Goal: Information Seeking & Learning: Check status

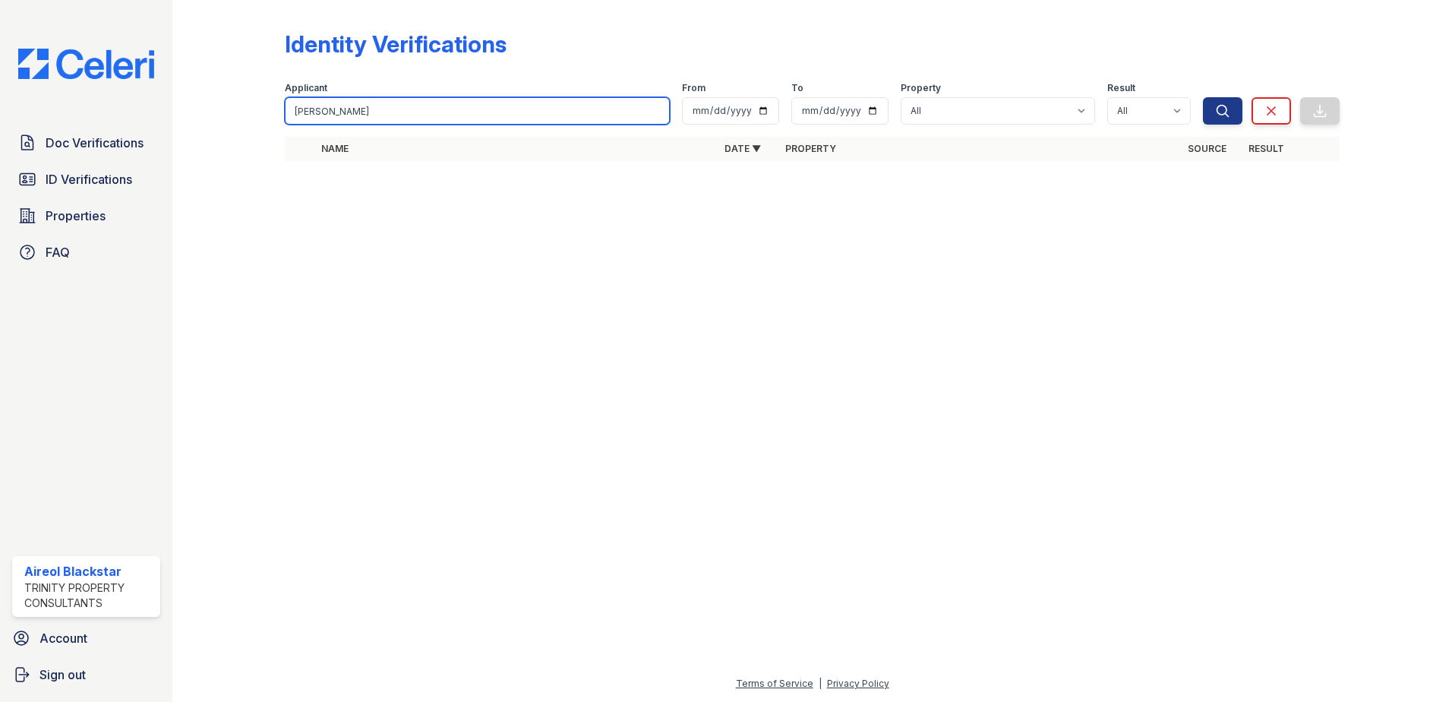
drag, startPoint x: 363, startPoint y: 115, endPoint x: 248, endPoint y: 114, distance: 115.4
click at [248, 114] on div "Identity Verifications Filter Applicant [GEOGRAPHIC_DATA] From To Property All …" at bounding box center [812, 100] width 1231 height 200
paste input ", Daryl"
type input "[PERSON_NAME]"
click at [1203, 97] on button "Search" at bounding box center [1222, 110] width 39 height 27
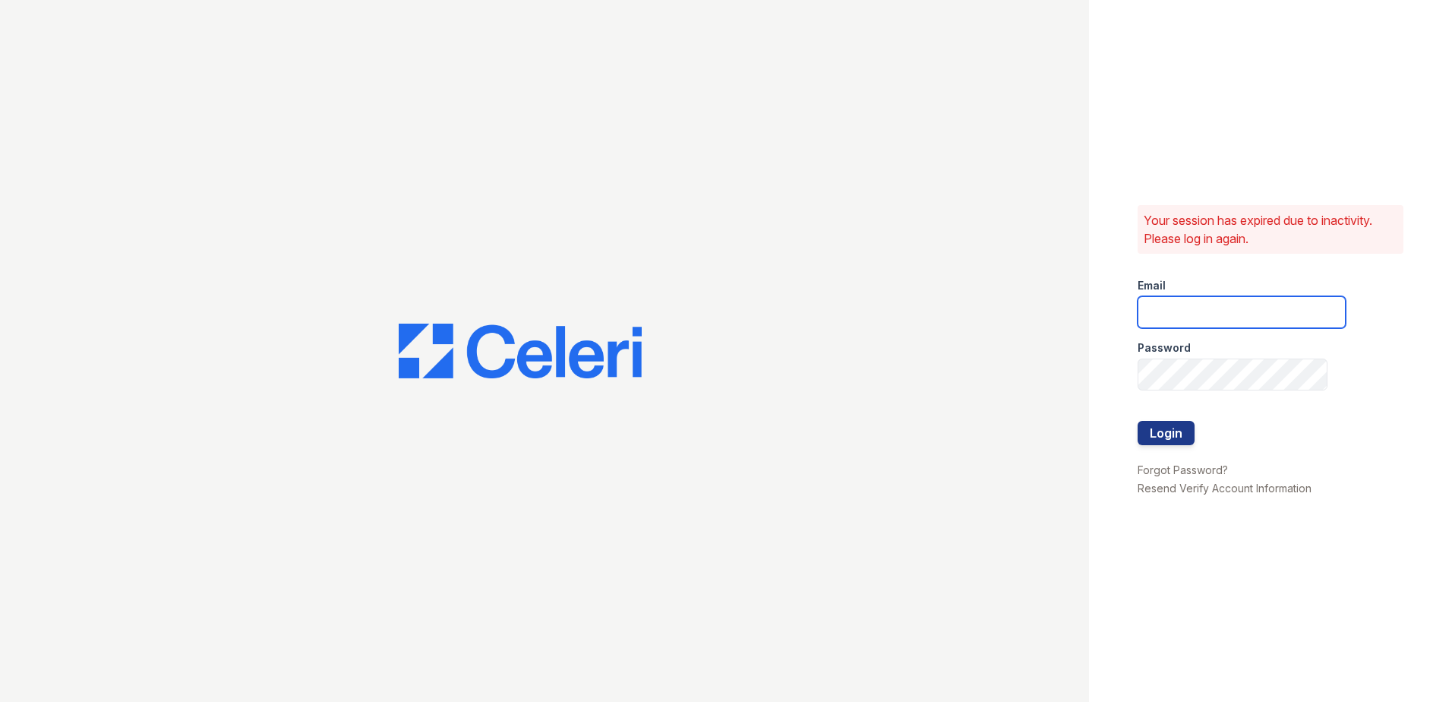
type input "ABlackstar@Trinity-PM.com"
click at [1154, 430] on button "Login" at bounding box center [1166, 433] width 57 height 24
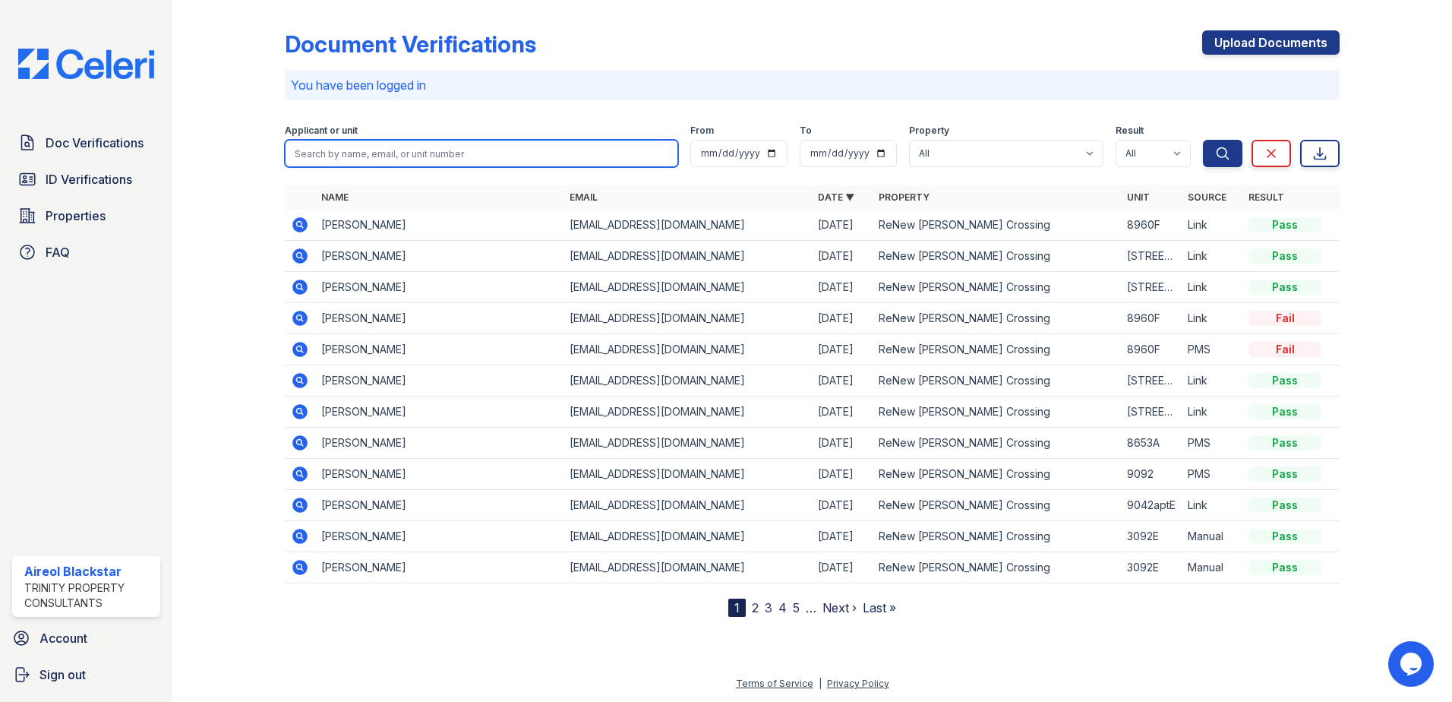
paste input "[PERSON_NAME]"
type input "[PERSON_NAME]"
click at [1203, 140] on button "Search" at bounding box center [1222, 153] width 39 height 27
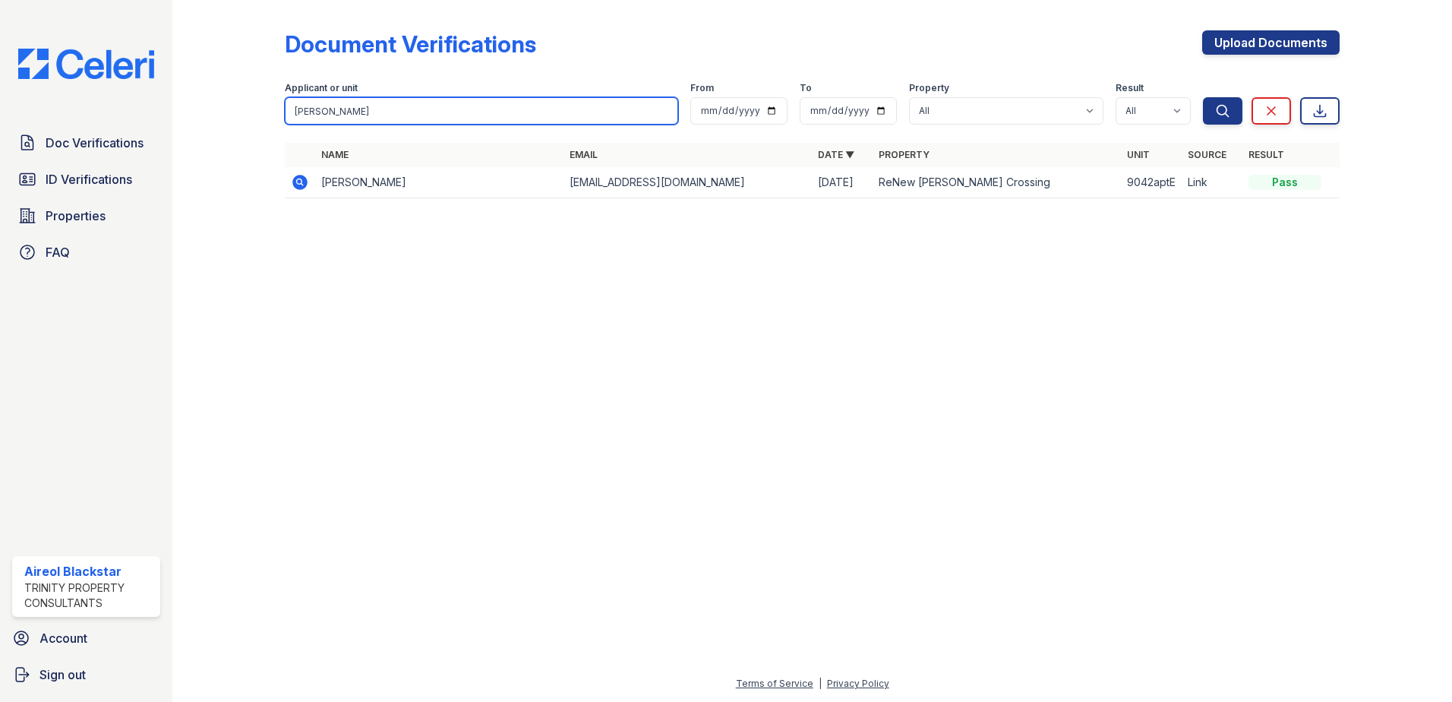
drag, startPoint x: 324, startPoint y: 107, endPoint x: 429, endPoint y: 114, distance: 105.0
click at [429, 114] on input "[PERSON_NAME]" at bounding box center [481, 110] width 393 height 27
type input "[PERSON_NAME]"
click at [1203, 97] on button "Search" at bounding box center [1222, 110] width 39 height 27
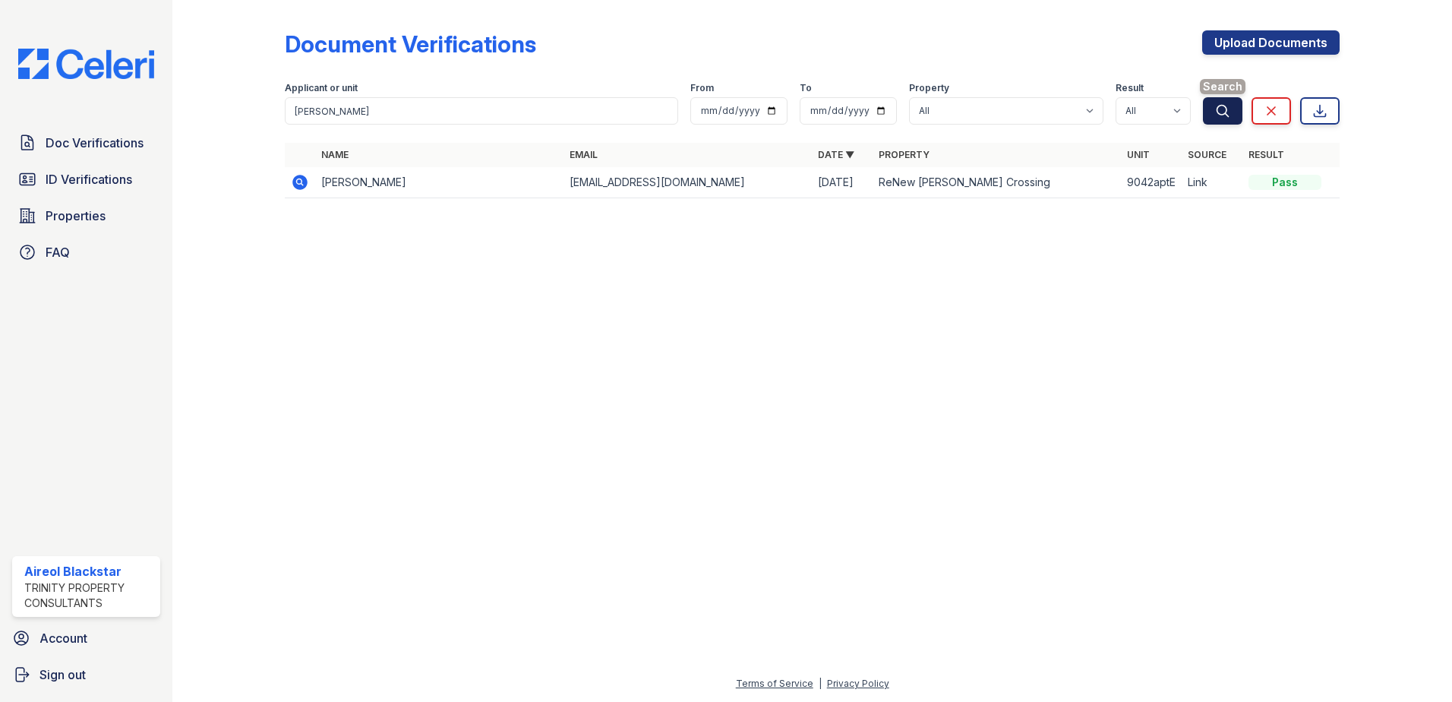
click at [1214, 107] on button "Search" at bounding box center [1222, 110] width 39 height 27
click at [48, 185] on span "ID Verifications" at bounding box center [89, 179] width 87 height 18
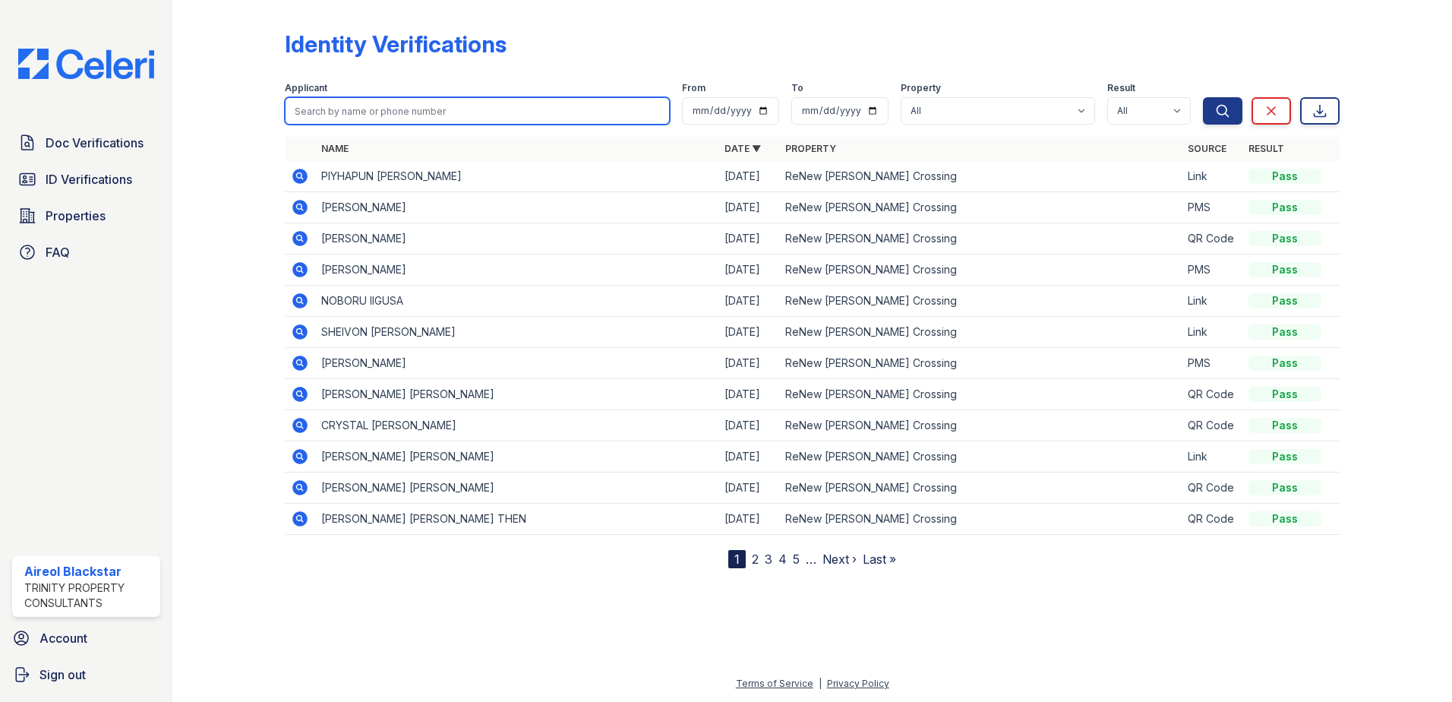
paste input "[PERSON_NAME]"
type input "[PERSON_NAME]"
click at [1203, 97] on button "Search" at bounding box center [1222, 110] width 39 height 27
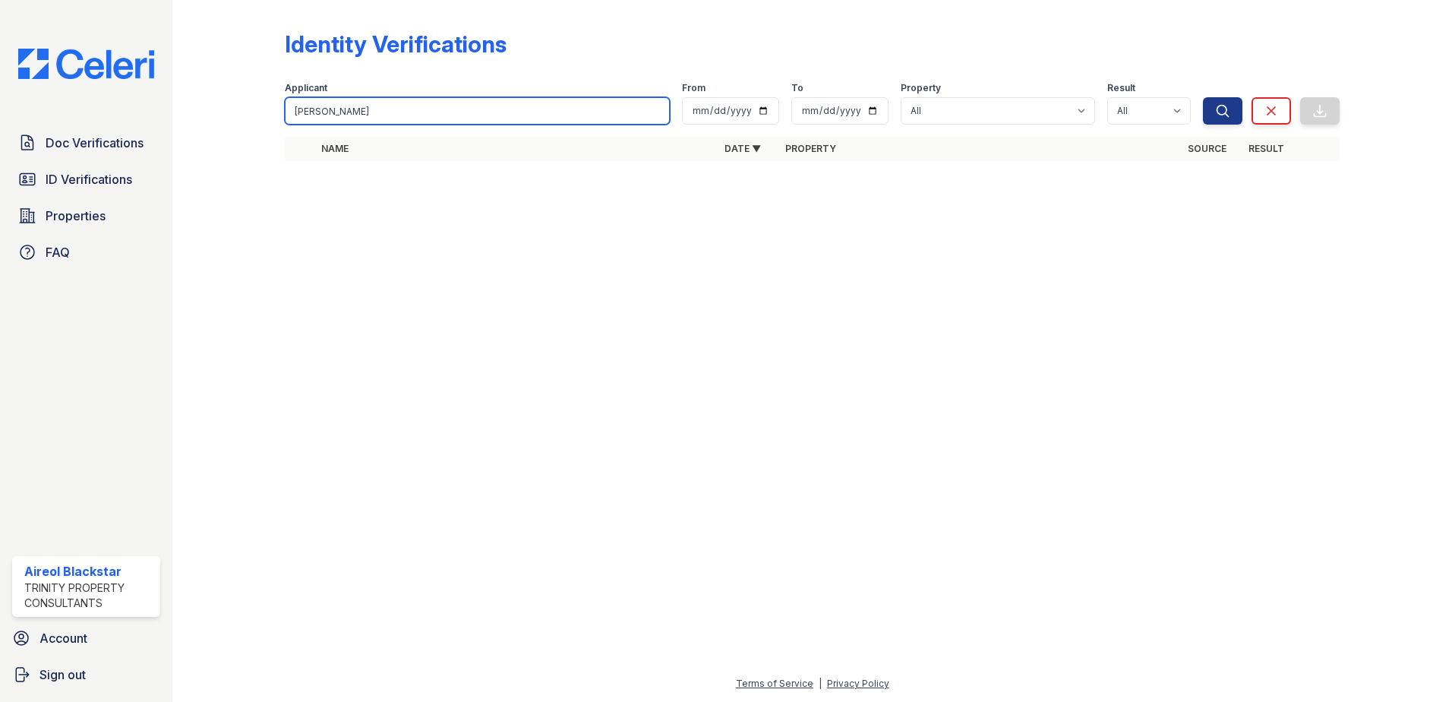
drag, startPoint x: 325, startPoint y: 115, endPoint x: 368, endPoint y: 117, distance: 42.6
click at [368, 117] on input "[PERSON_NAME]" at bounding box center [477, 110] width 385 height 27
type input "[PERSON_NAME]"
click at [1203, 97] on button "Search" at bounding box center [1222, 110] width 39 height 27
